Goal: Find specific page/section: Find specific page/section

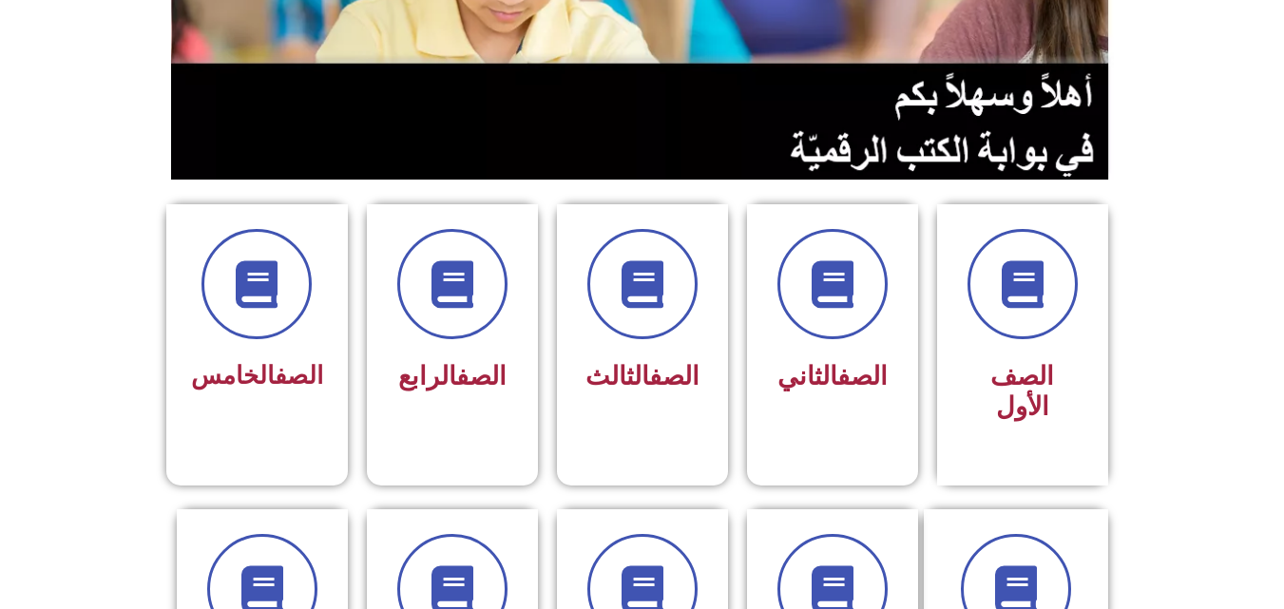
scroll to position [494, 0]
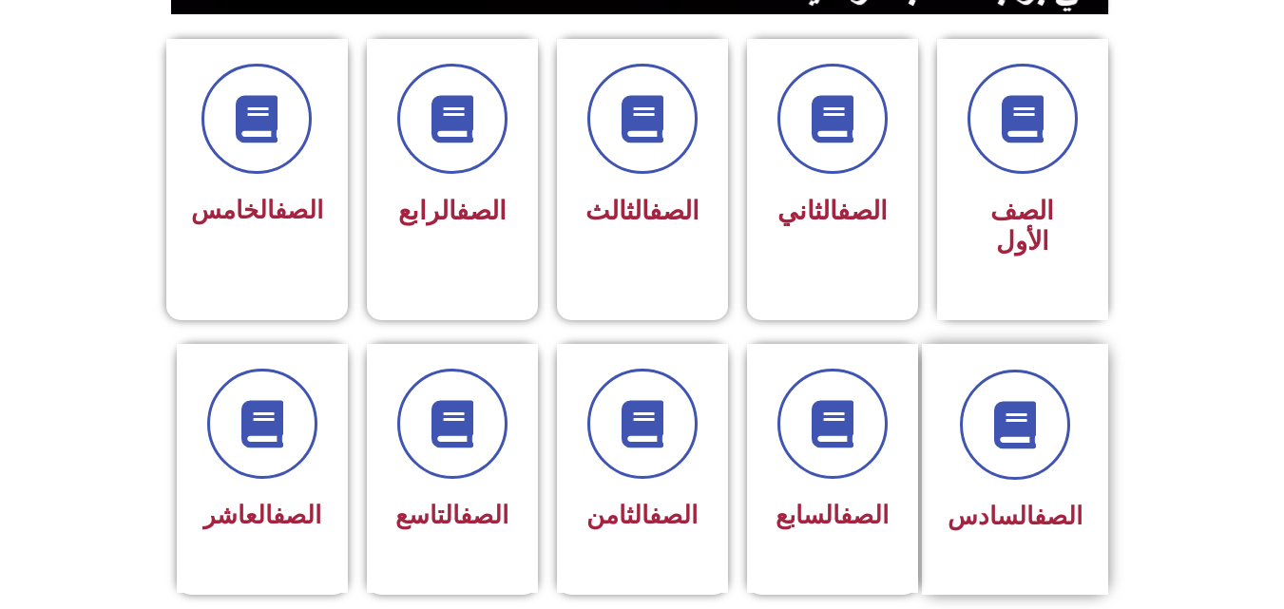
click at [1078, 421] on div at bounding box center [1014, 425] width 135 height 110
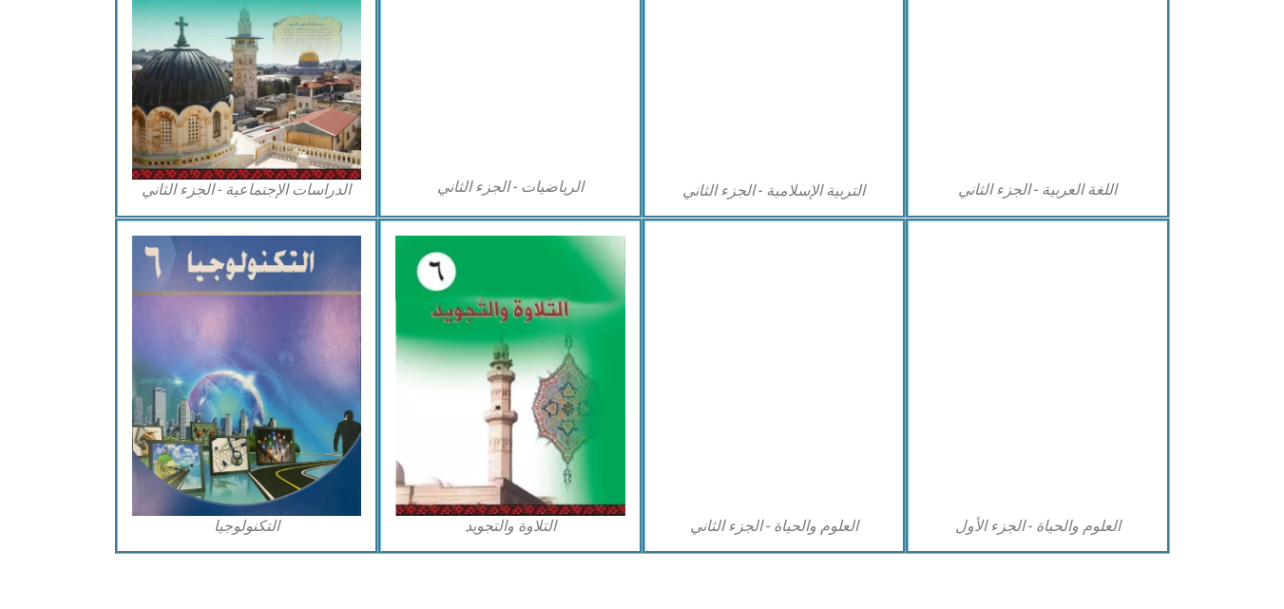
scroll to position [1085, 0]
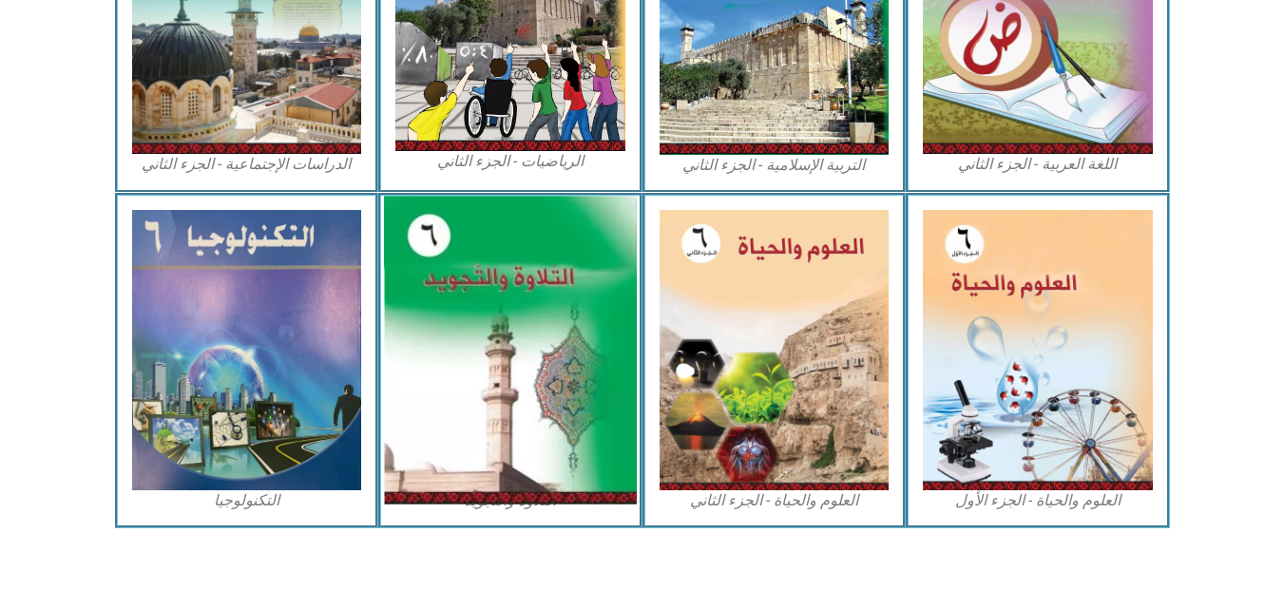
click at [516, 256] on img at bounding box center [510, 350] width 253 height 308
click at [512, 373] on img at bounding box center [510, 350] width 253 height 308
click at [601, 300] on img at bounding box center [510, 350] width 253 height 308
drag, startPoint x: 469, startPoint y: 432, endPoint x: 437, endPoint y: 427, distance: 31.9
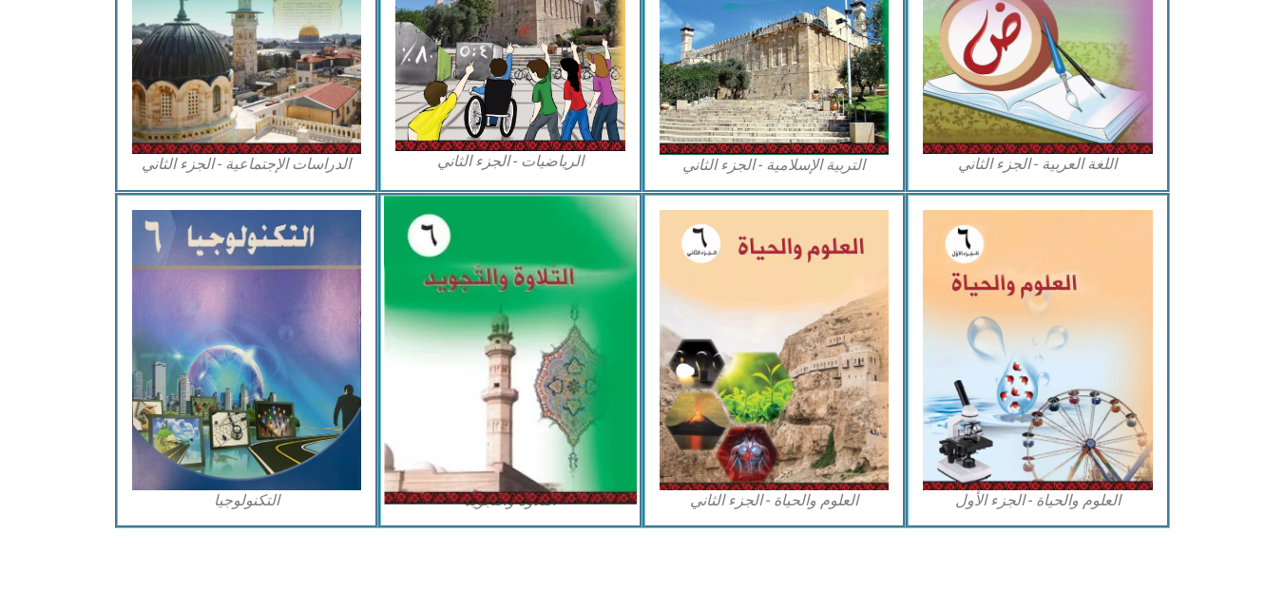
click at [437, 427] on img at bounding box center [510, 350] width 253 height 308
click at [441, 301] on img at bounding box center [510, 350] width 253 height 308
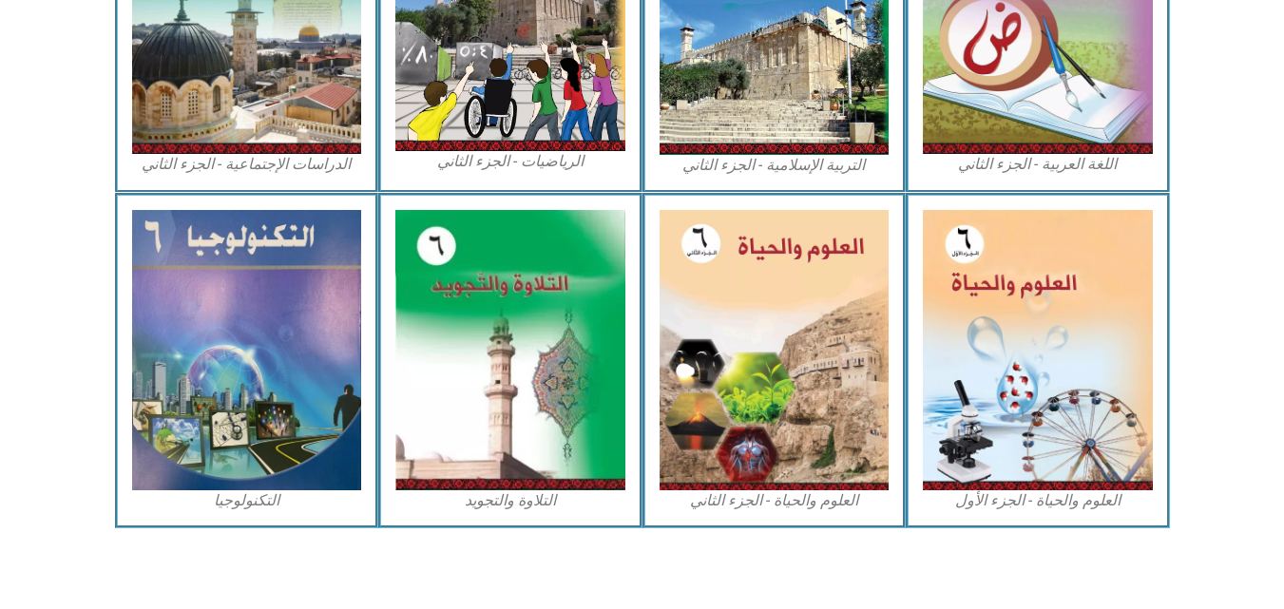
click at [542, 490] on figcaption "التلاوة والتجويد" at bounding box center [510, 500] width 230 height 21
click at [522, 503] on figcaption "التلاوة والتجويد" at bounding box center [510, 500] width 230 height 21
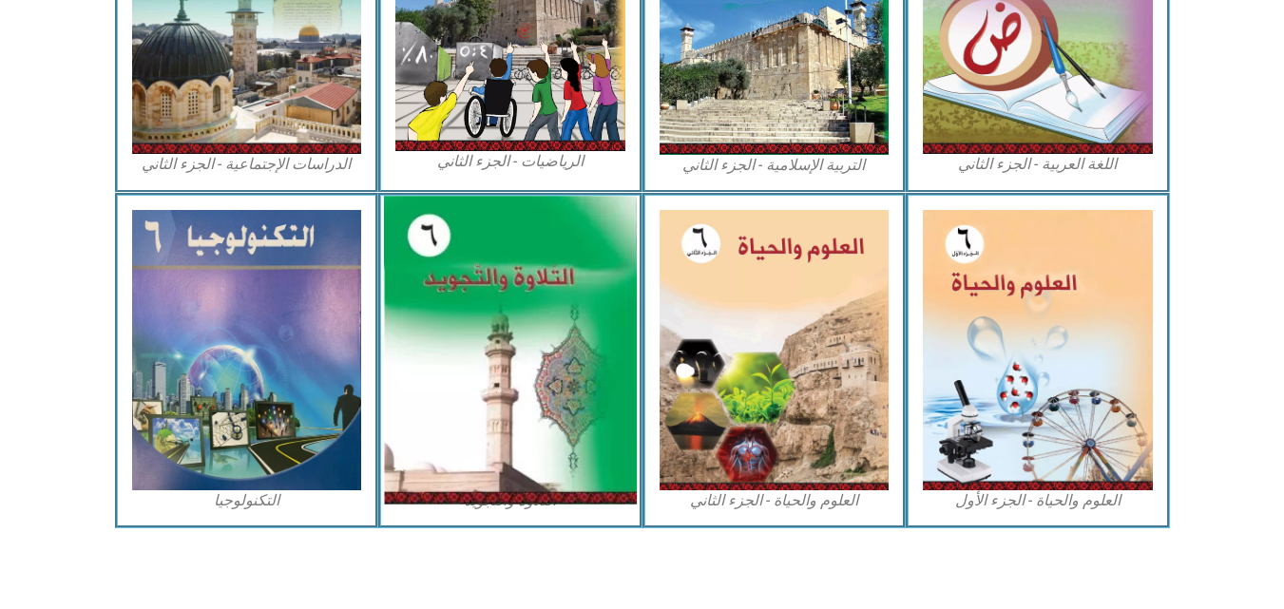
click at [466, 380] on img at bounding box center [510, 350] width 253 height 308
click at [449, 204] on img at bounding box center [510, 350] width 253 height 308
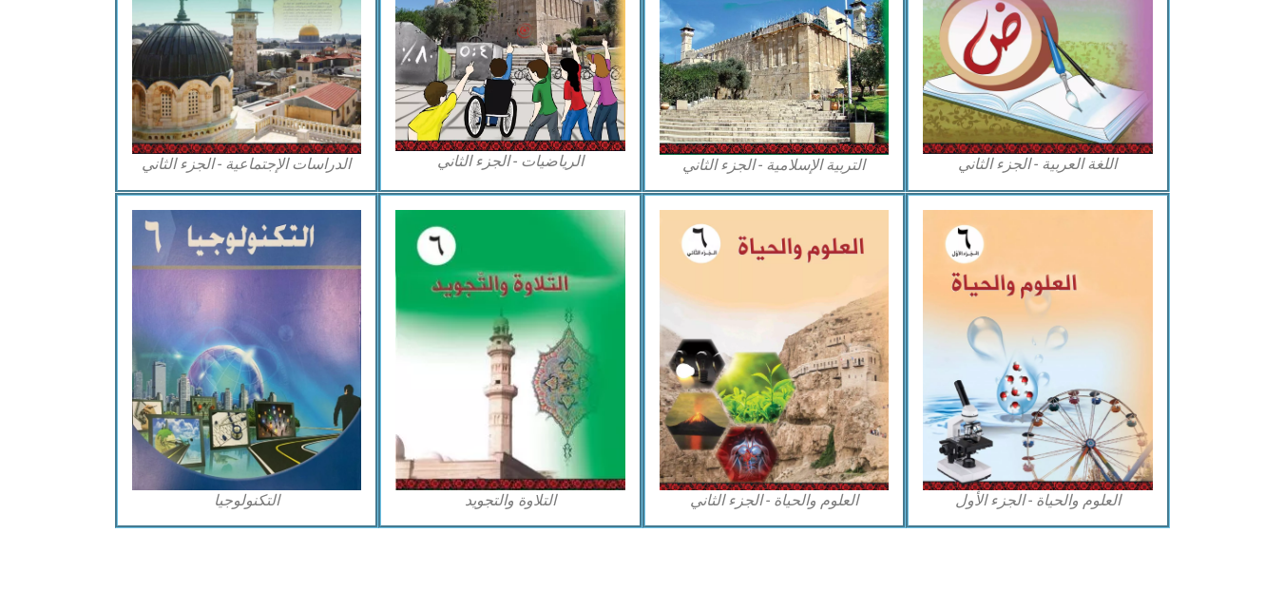
click at [532, 510] on figcaption "التلاوة والتجويد" at bounding box center [510, 500] width 230 height 21
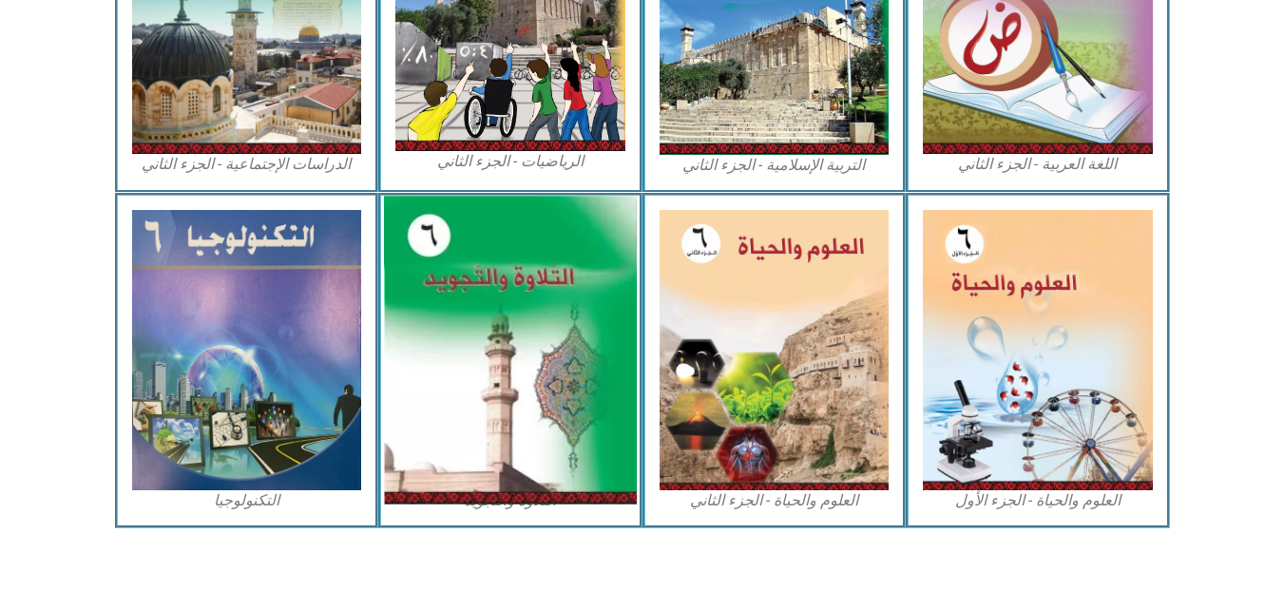
click at [583, 275] on img at bounding box center [510, 350] width 253 height 308
click at [582, 274] on img at bounding box center [510, 350] width 253 height 308
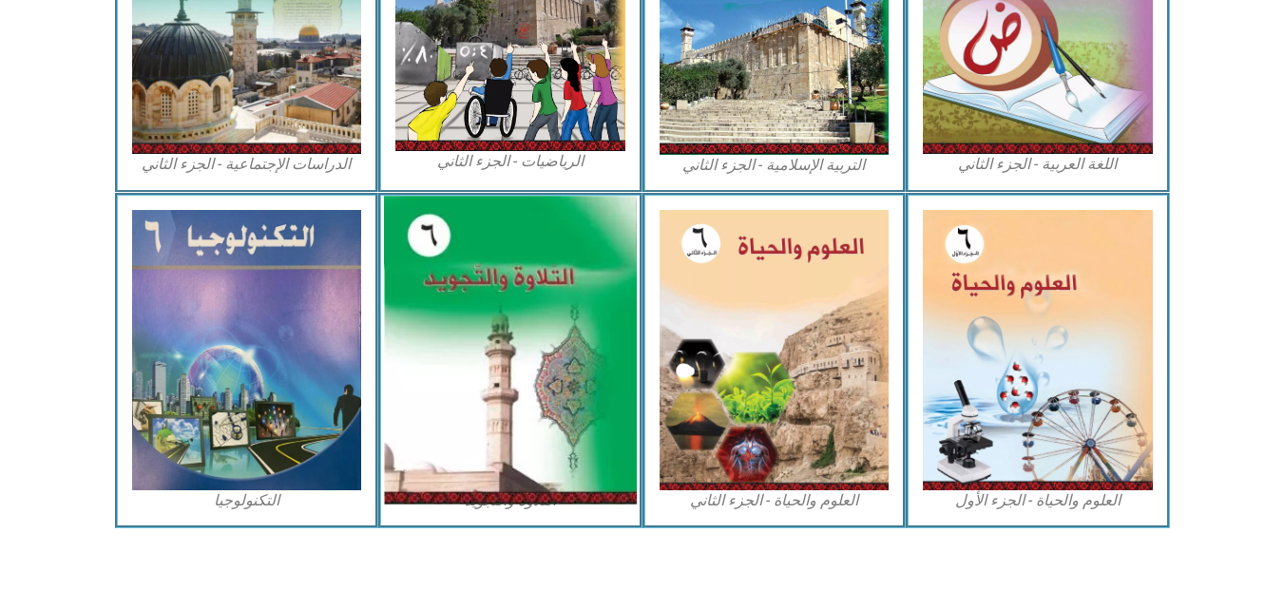
click at [582, 274] on img at bounding box center [510, 350] width 253 height 308
click at [473, 385] on img at bounding box center [510, 350] width 253 height 308
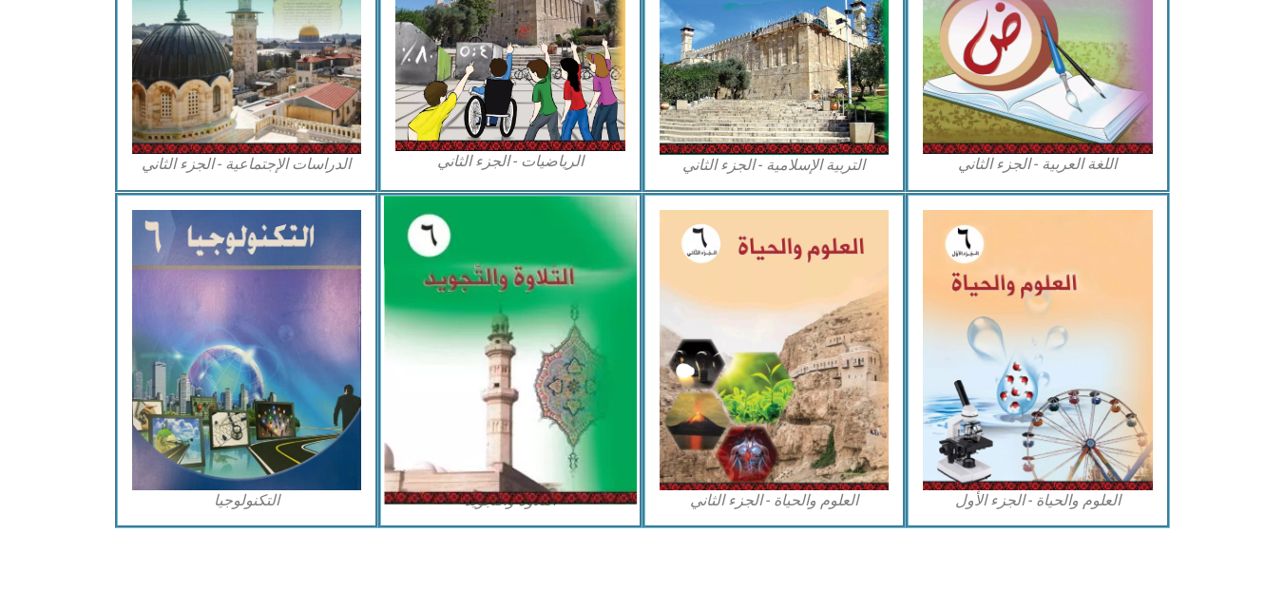
click at [534, 396] on img at bounding box center [510, 350] width 253 height 308
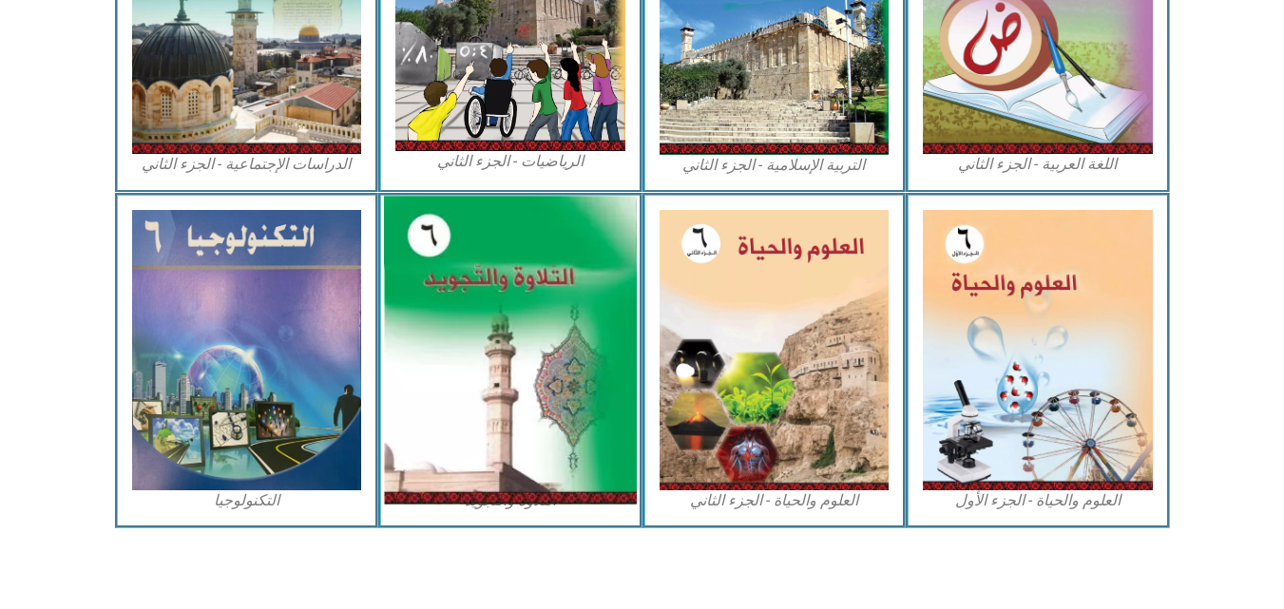
click at [534, 396] on img at bounding box center [510, 350] width 253 height 308
click at [568, 205] on img at bounding box center [510, 350] width 253 height 308
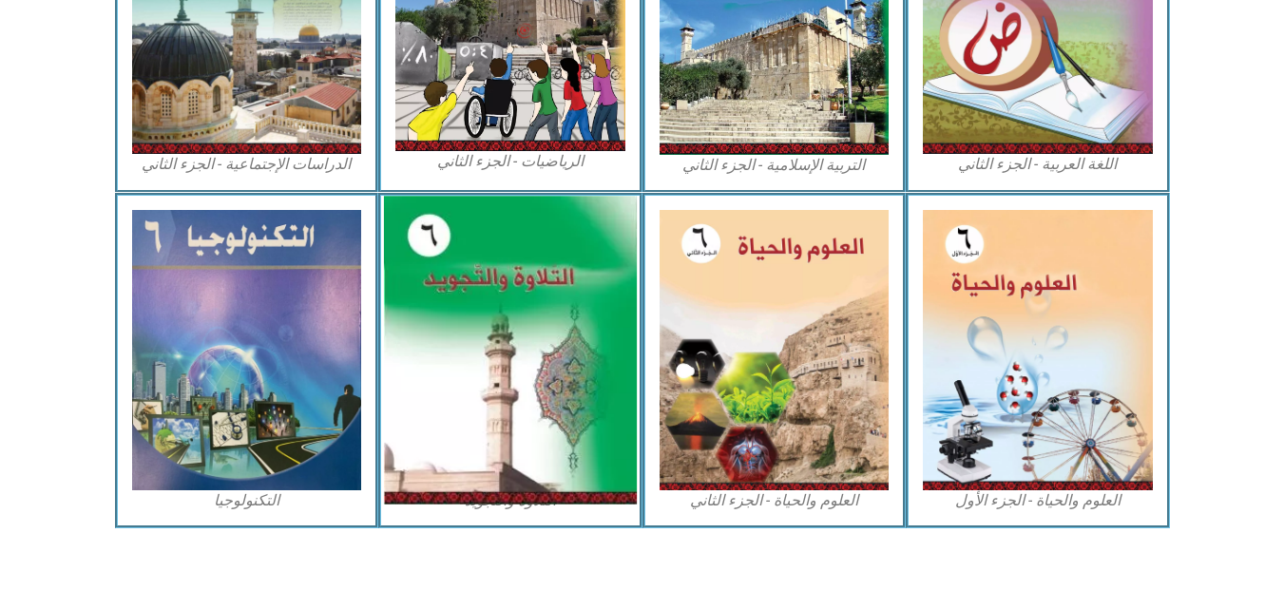
click at [570, 205] on img at bounding box center [510, 350] width 253 height 308
click at [395, 480] on img at bounding box center [510, 350] width 253 height 308
drag, startPoint x: 412, startPoint y: 473, endPoint x: 509, endPoint y: 207, distance: 283.2
click at [509, 207] on img at bounding box center [510, 350] width 253 height 308
click at [496, 207] on img at bounding box center [510, 350] width 253 height 308
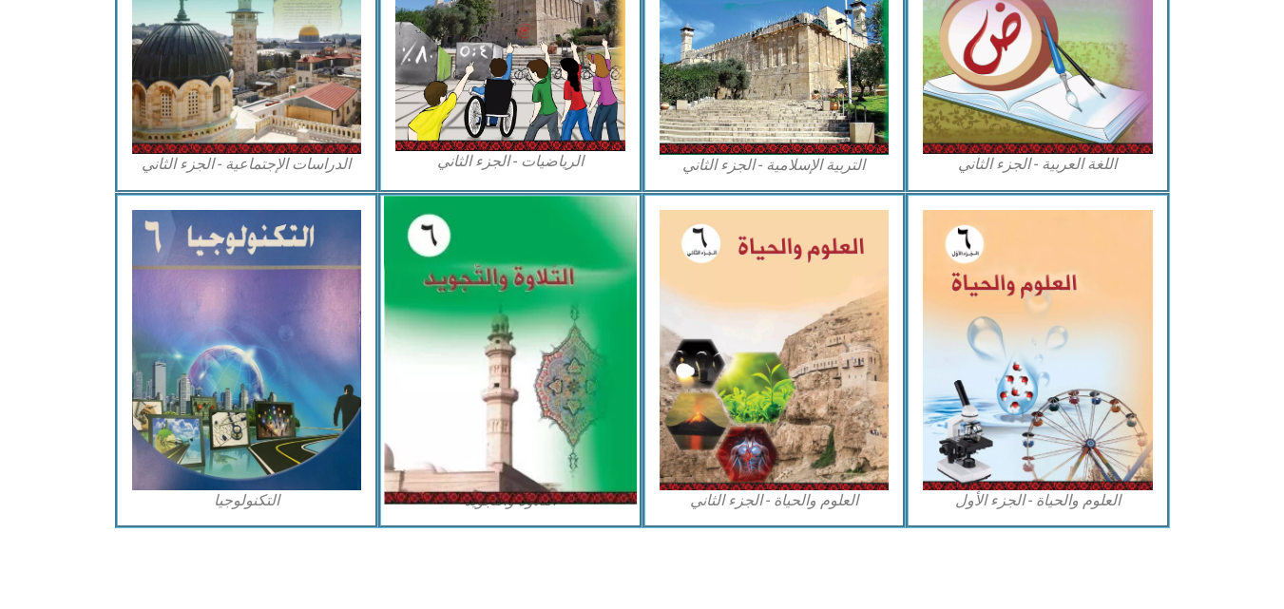
click at [408, 367] on img at bounding box center [510, 350] width 253 height 308
click at [526, 274] on img at bounding box center [510, 350] width 253 height 308
click at [604, 434] on img at bounding box center [510, 350] width 253 height 308
click at [601, 451] on img at bounding box center [510, 350] width 253 height 308
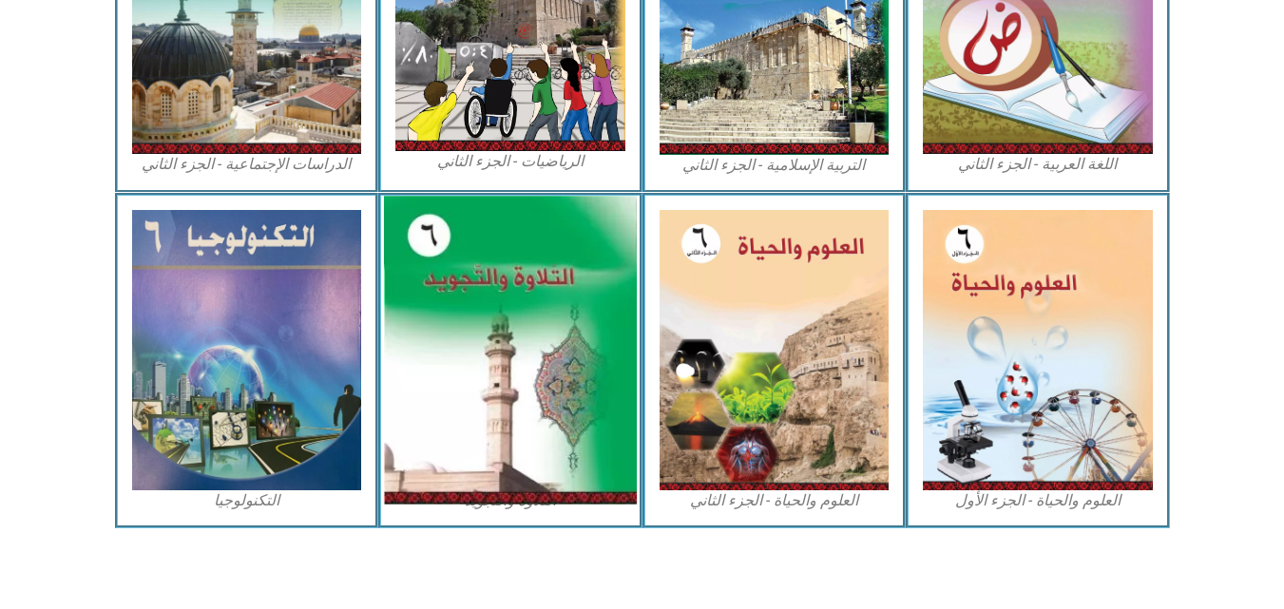
click at [440, 351] on img at bounding box center [510, 350] width 253 height 308
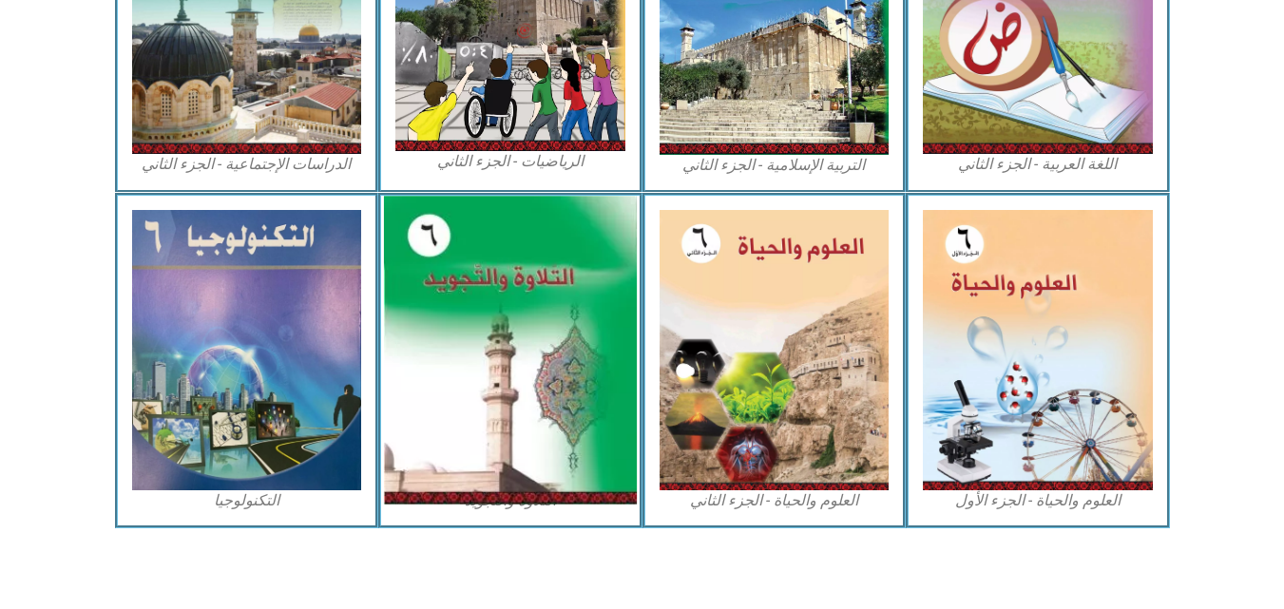
drag, startPoint x: 381, startPoint y: 389, endPoint x: 504, endPoint y: 424, distance: 127.5
click at [504, 424] on div "التلاوة والتجويد" at bounding box center [510, 360] width 264 height 335
click at [504, 424] on img at bounding box center [510, 350] width 253 height 308
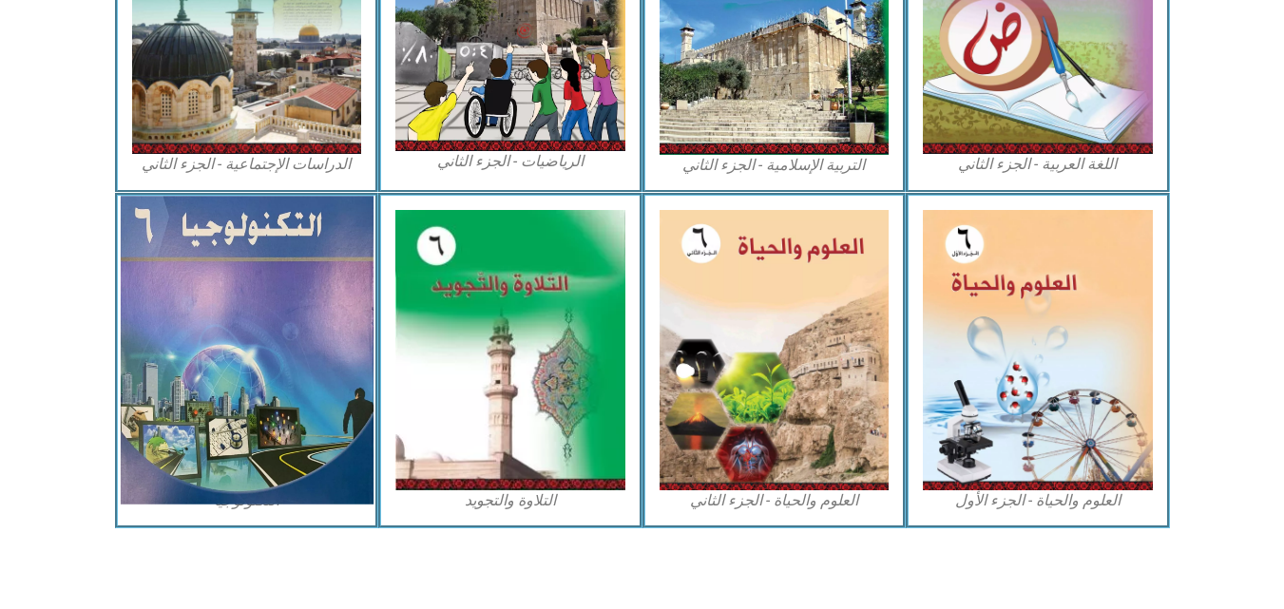
click at [236, 361] on img at bounding box center [246, 350] width 253 height 308
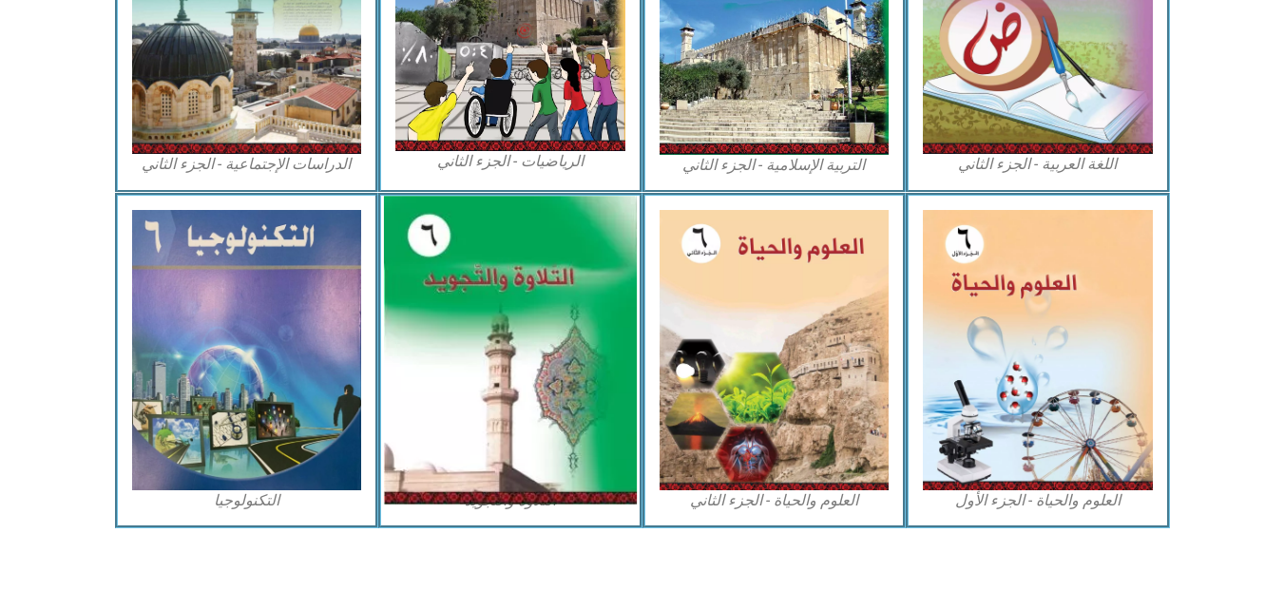
click at [462, 292] on img at bounding box center [510, 350] width 253 height 308
click at [463, 292] on img at bounding box center [510, 350] width 253 height 308
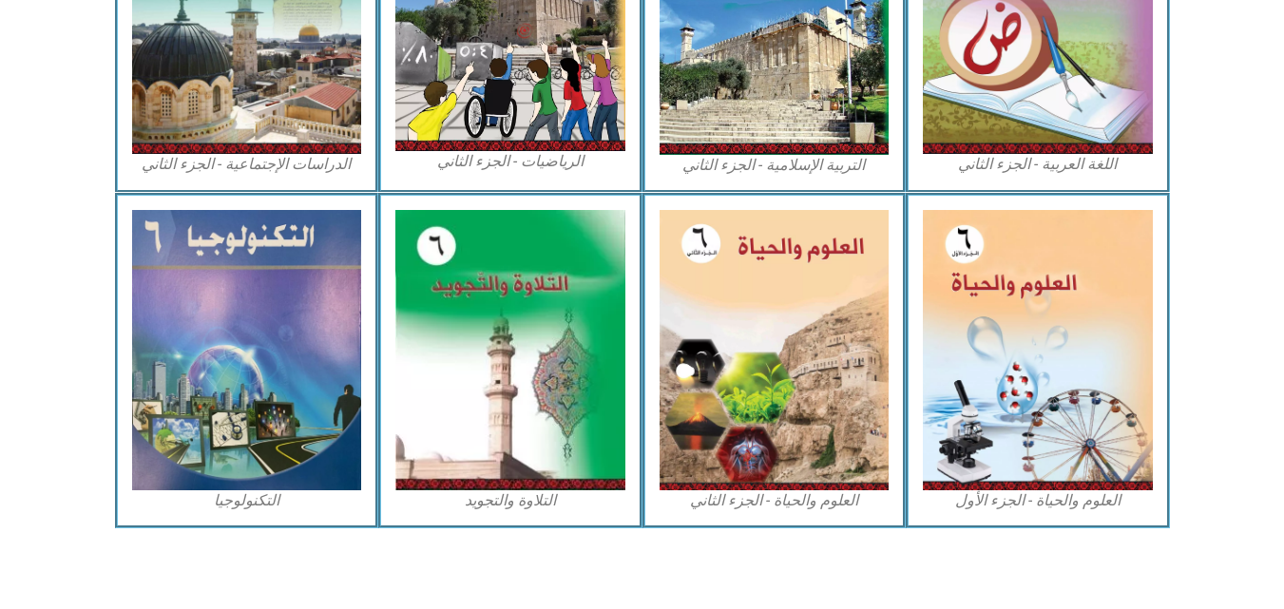
click at [814, 158] on figcaption "التربية الإسلامية - الجزء الثاني" at bounding box center [775, 165] width 230 height 21
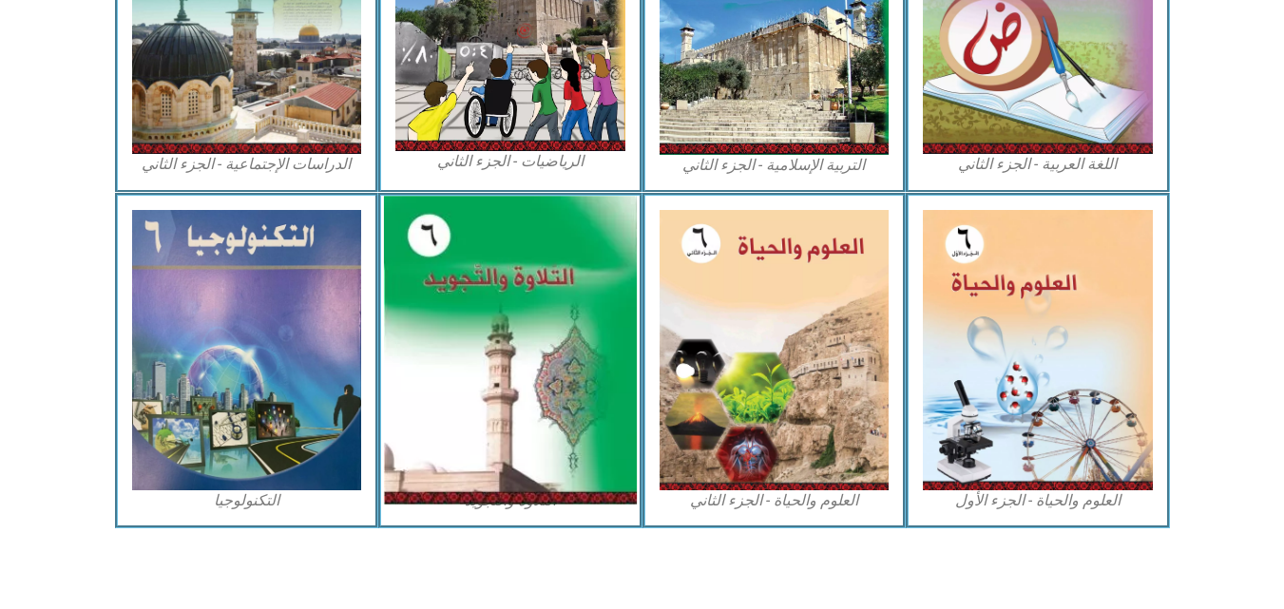
click at [534, 320] on img at bounding box center [510, 350] width 253 height 308
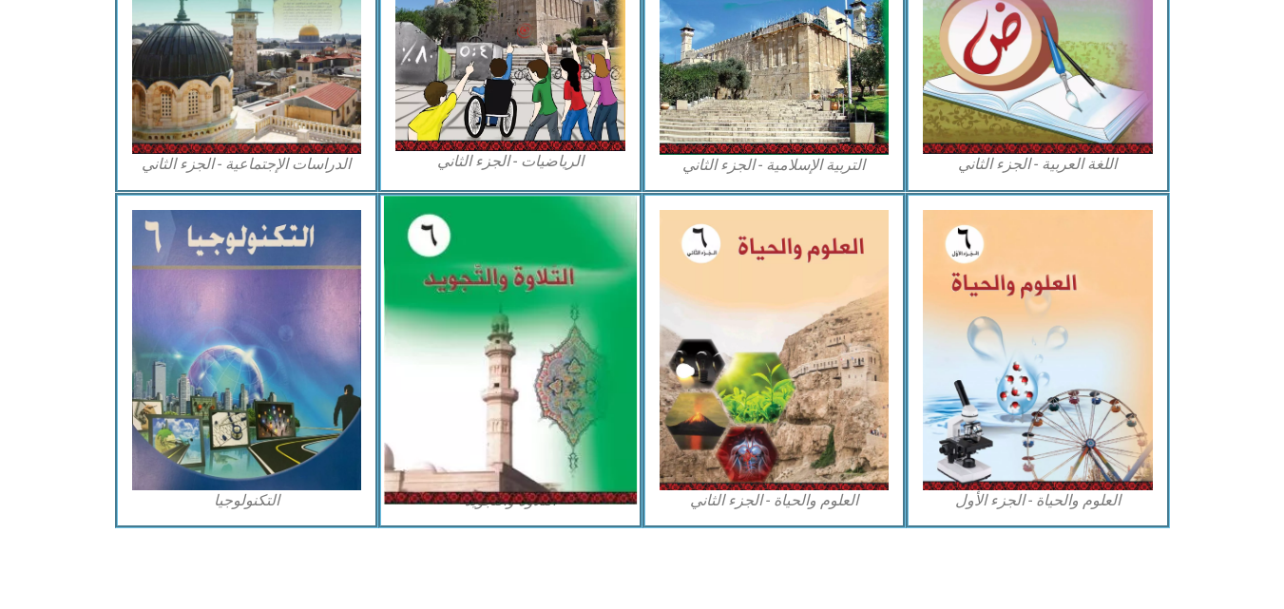
click at [534, 320] on img at bounding box center [510, 350] width 253 height 308
click at [573, 383] on img at bounding box center [510, 350] width 253 height 308
click at [574, 388] on img at bounding box center [510, 350] width 253 height 308
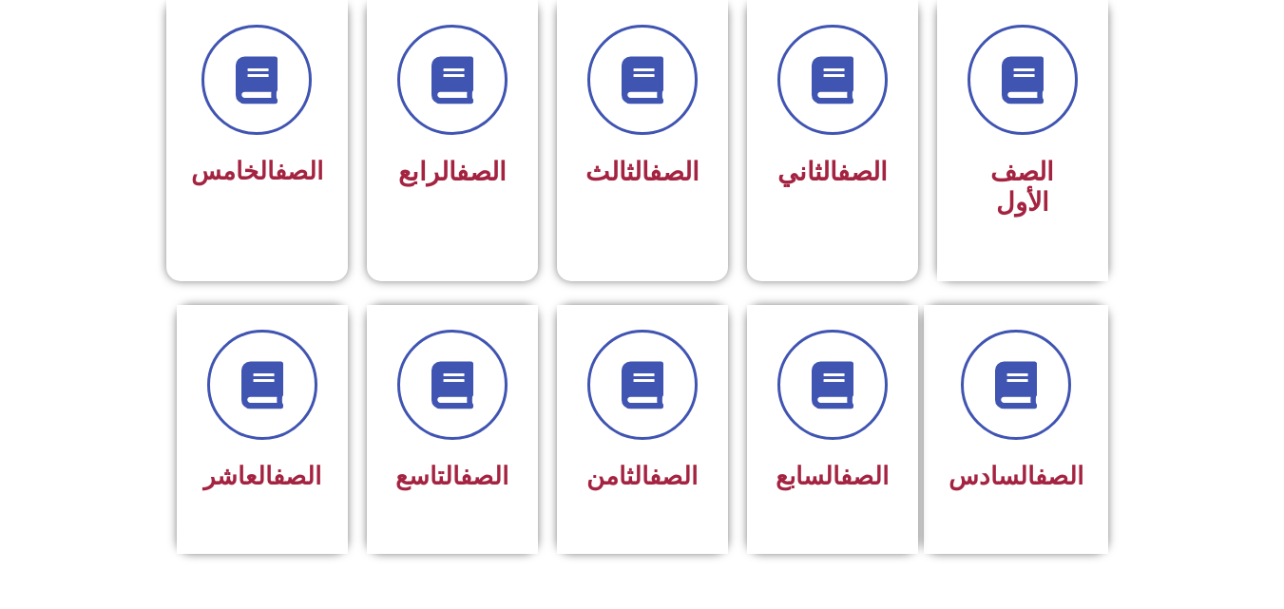
scroll to position [529, 0]
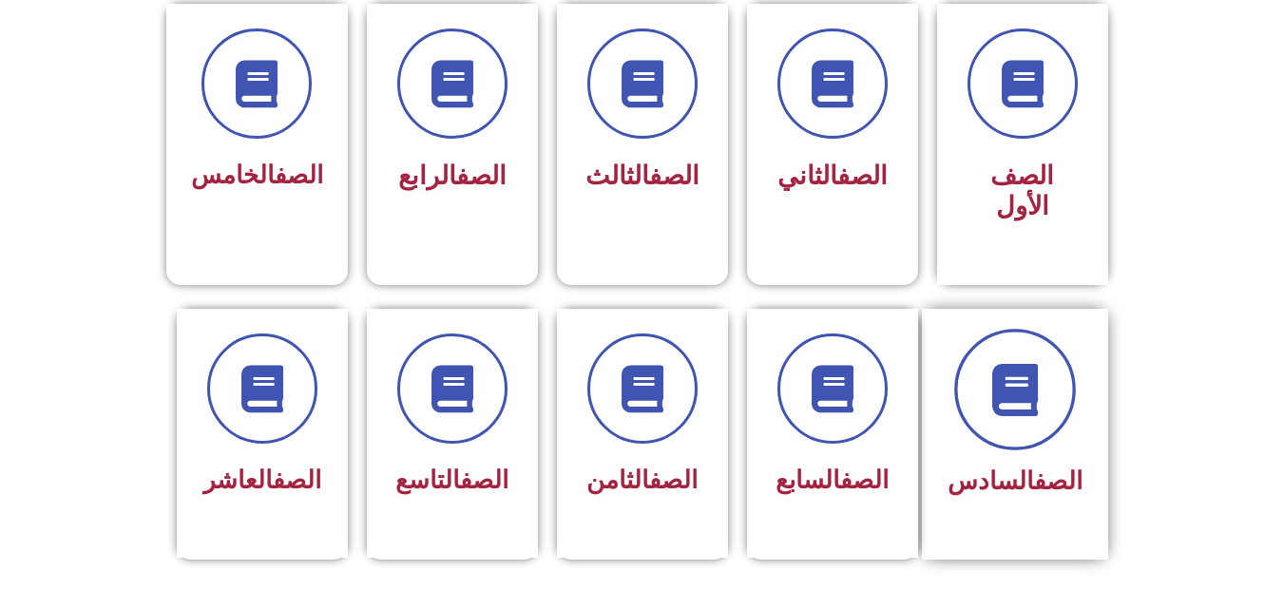
click at [1013, 384] on span at bounding box center [1015, 390] width 122 height 122
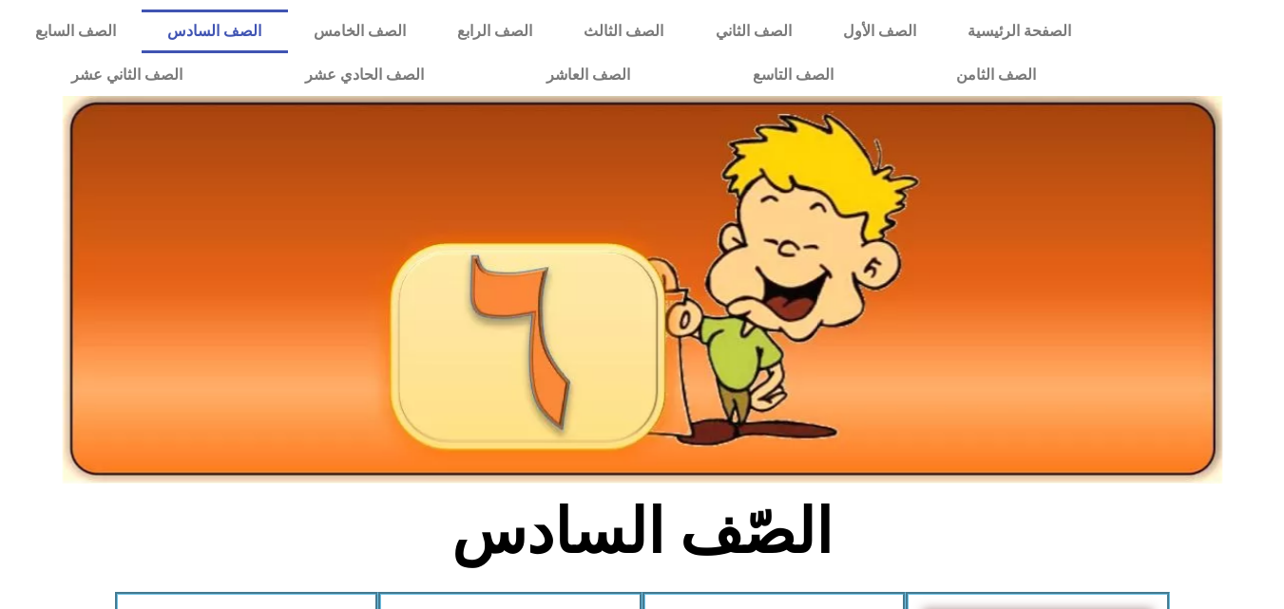
scroll to position [1085, 0]
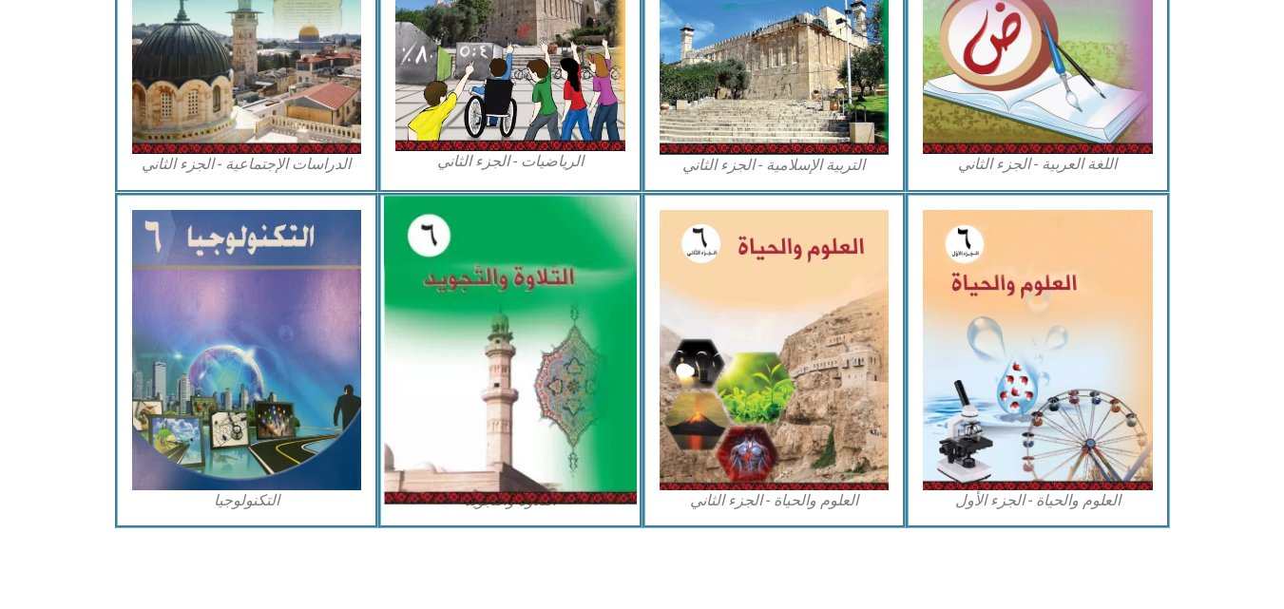
click at [568, 382] on img at bounding box center [510, 350] width 253 height 308
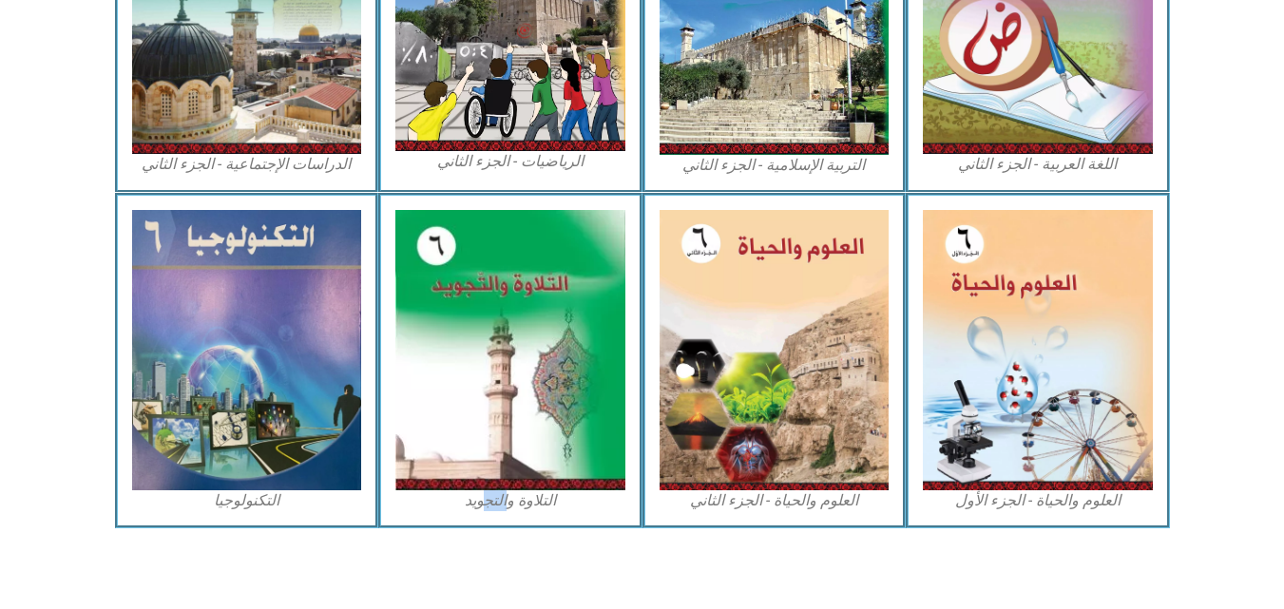
drag, startPoint x: 507, startPoint y: 525, endPoint x: 480, endPoint y: 507, distance: 32.9
click at [480, 507] on div "التلاوة والتجويد" at bounding box center [510, 360] width 264 height 335
click at [480, 507] on figcaption "التلاوة والتجويد" at bounding box center [510, 500] width 230 height 21
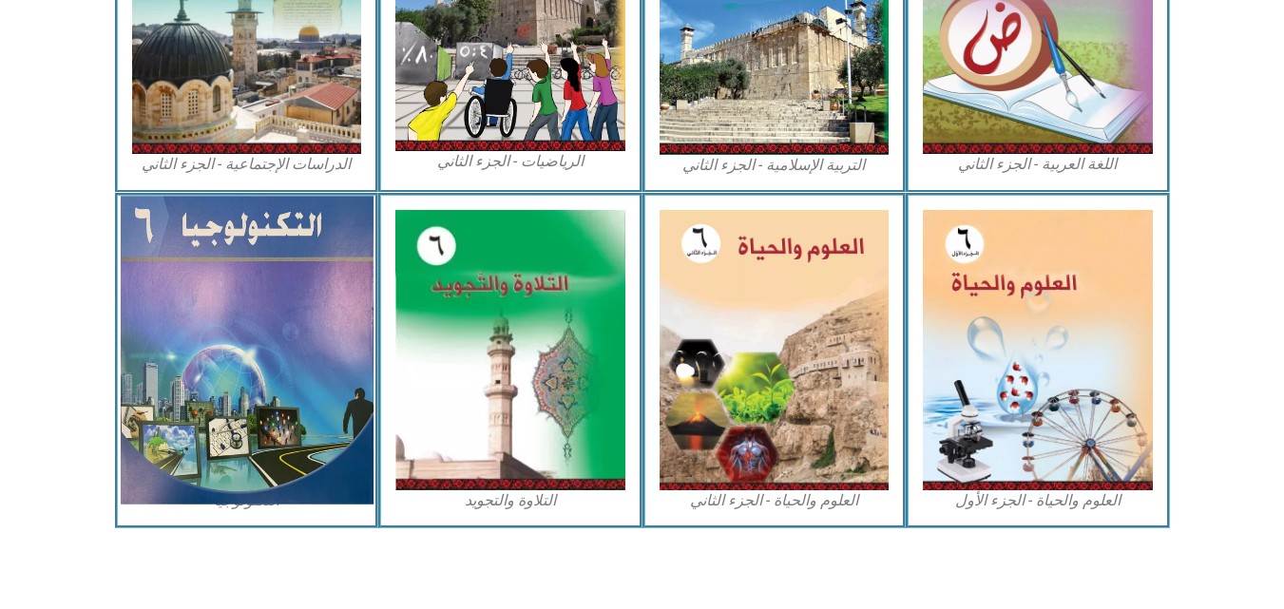
click at [320, 468] on img at bounding box center [246, 350] width 253 height 308
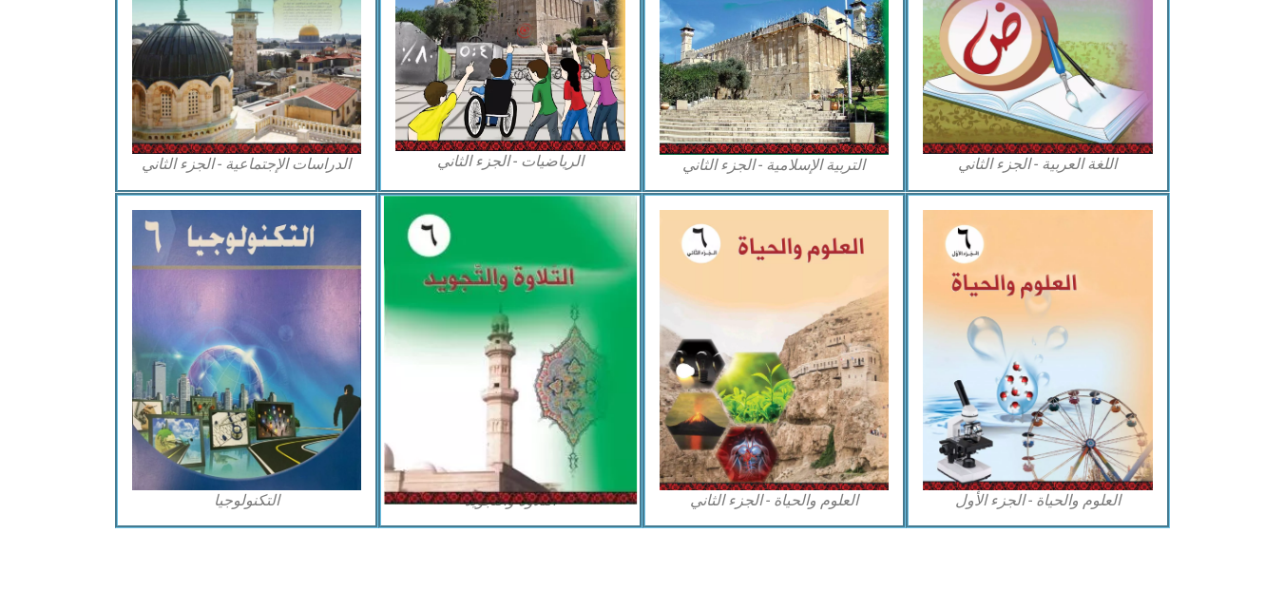
click at [505, 404] on img at bounding box center [510, 350] width 253 height 308
click at [511, 297] on img at bounding box center [510, 350] width 253 height 308
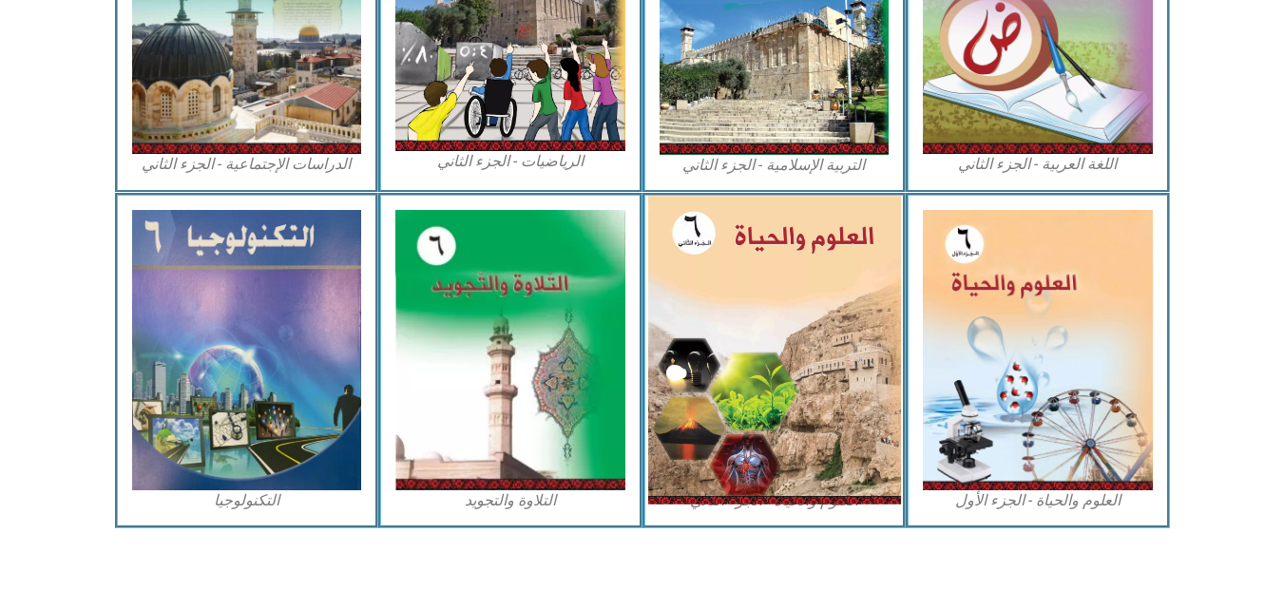
click at [818, 250] on img at bounding box center [773, 350] width 253 height 308
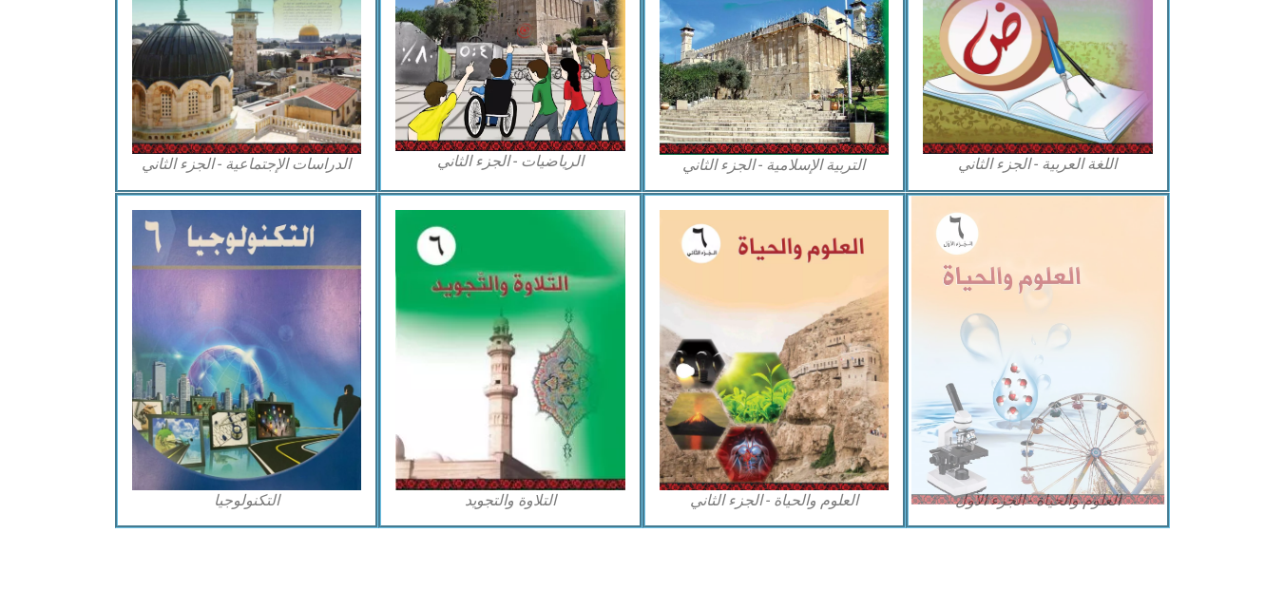
click at [1005, 263] on img at bounding box center [1037, 350] width 253 height 308
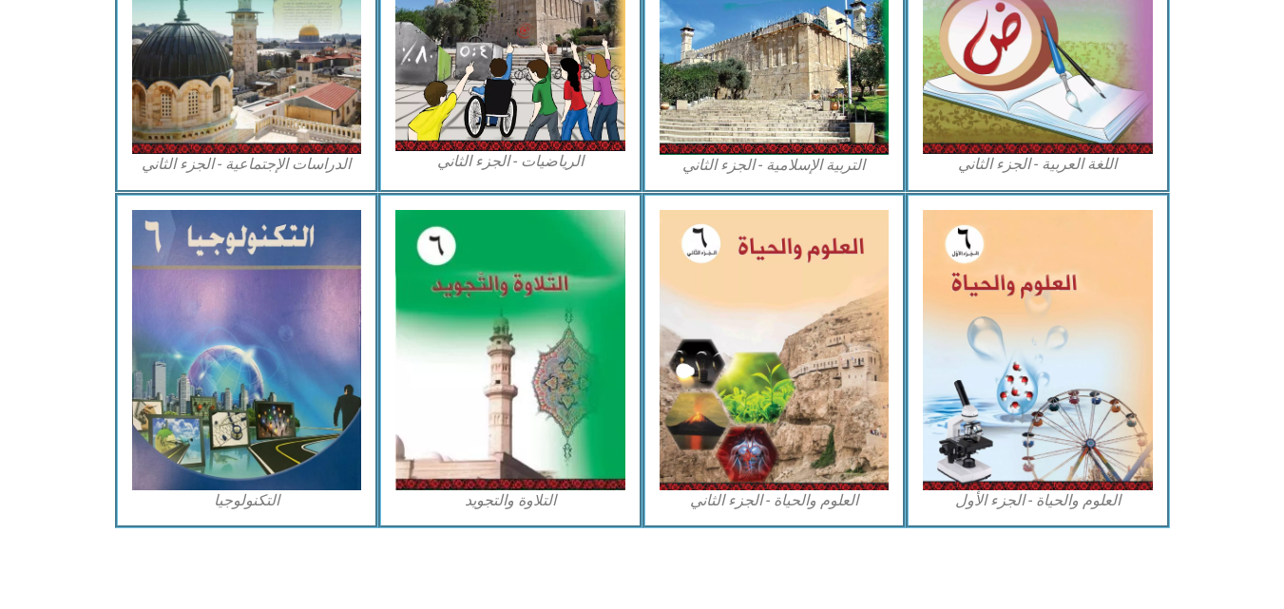
scroll to position [546, 0]
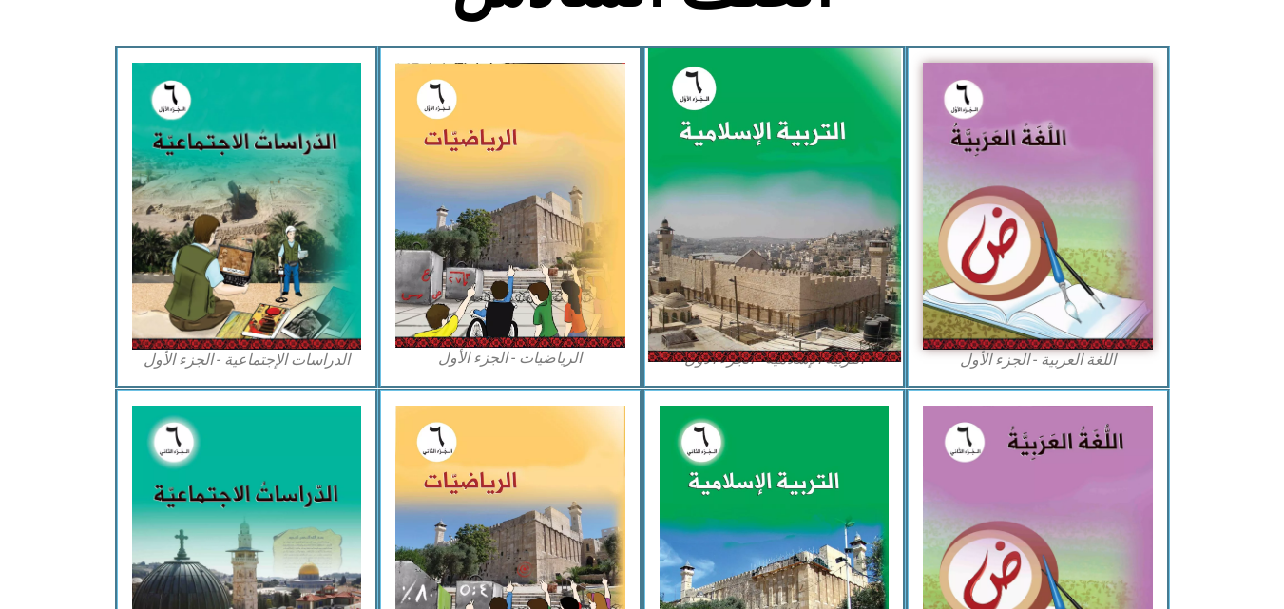
click at [879, 315] on img at bounding box center [773, 205] width 253 height 315
click at [744, 343] on img at bounding box center [773, 205] width 253 height 315
